Goal: Task Accomplishment & Management: Manage account settings

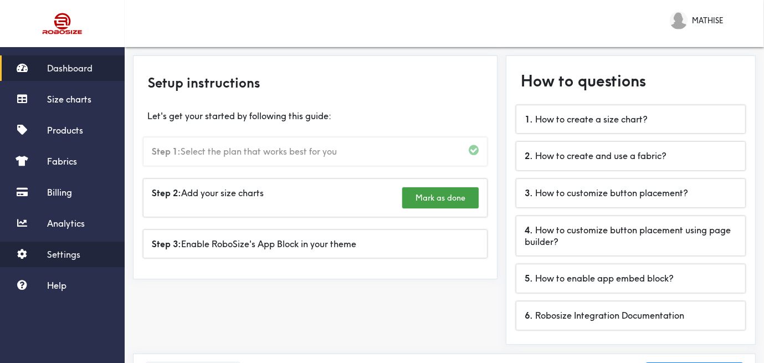
click at [49, 255] on span "Settings" at bounding box center [63, 254] width 33 height 11
